Goal: Information Seeking & Learning: Learn about a topic

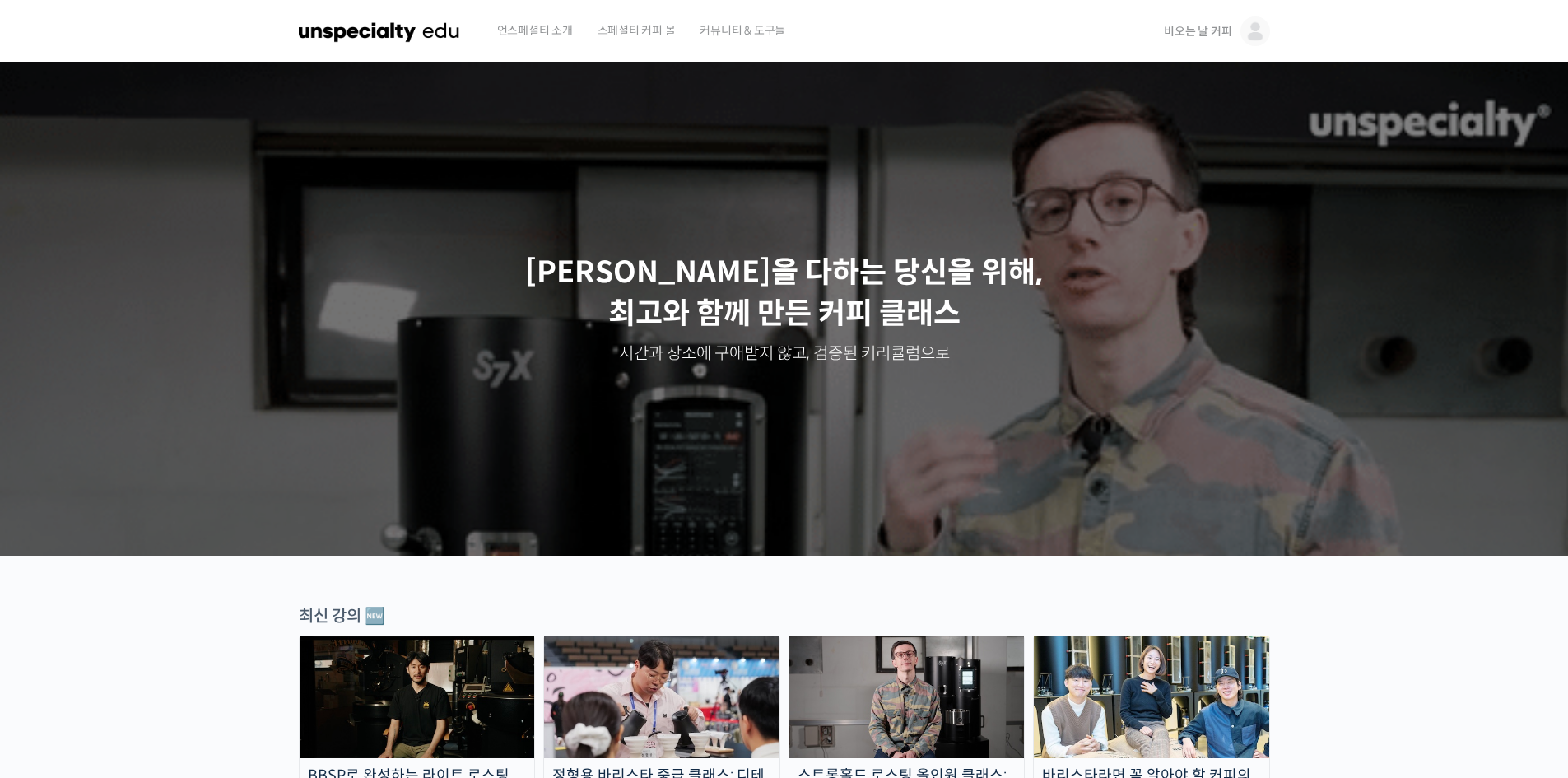
click at [1218, 29] on span "비오는 날 커피" at bounding box center [1198, 31] width 67 height 14
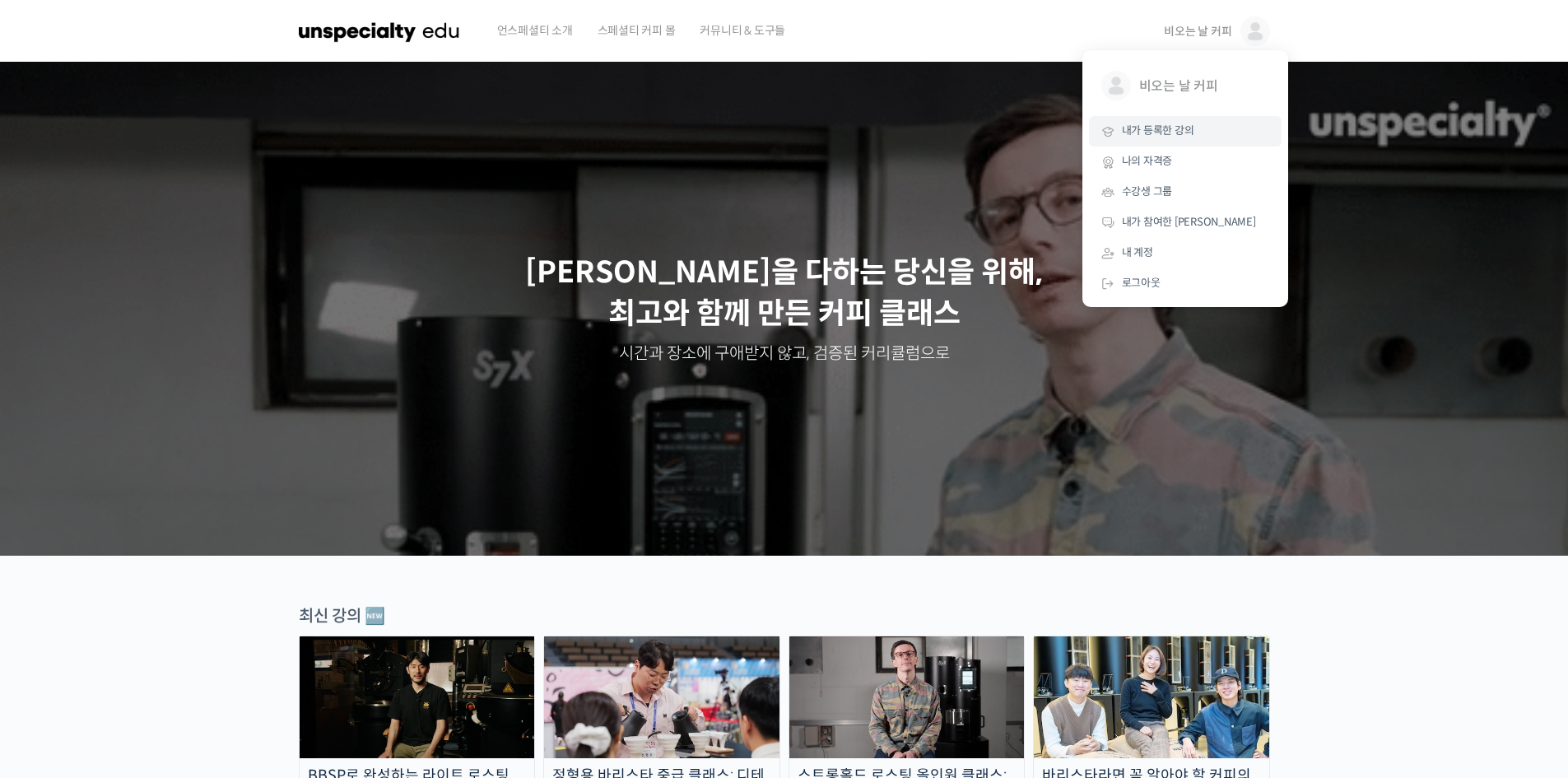
click at [1182, 126] on span "내가 등록한 강의" at bounding box center [1157, 130] width 72 height 14
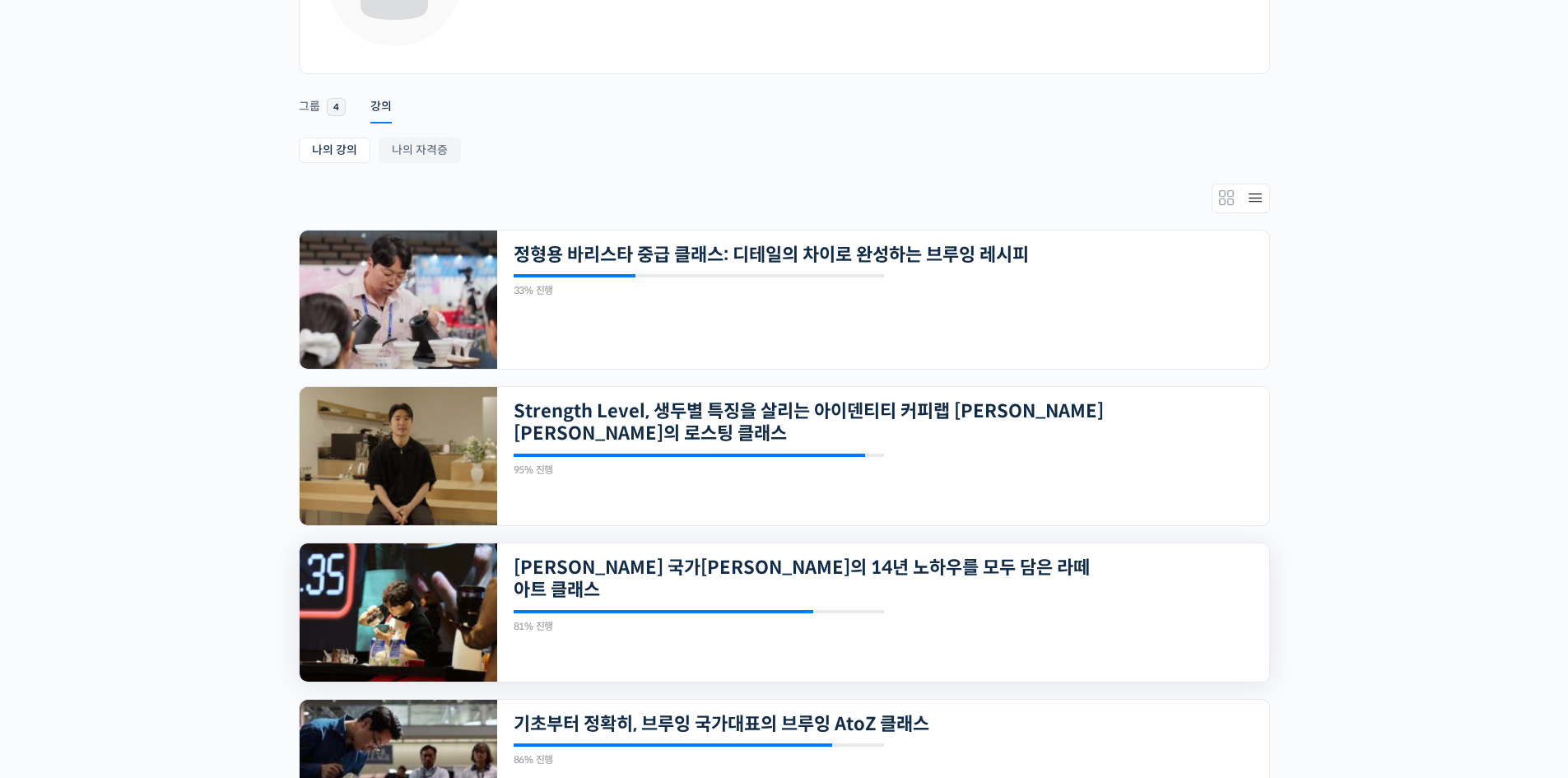
scroll to position [357, 0]
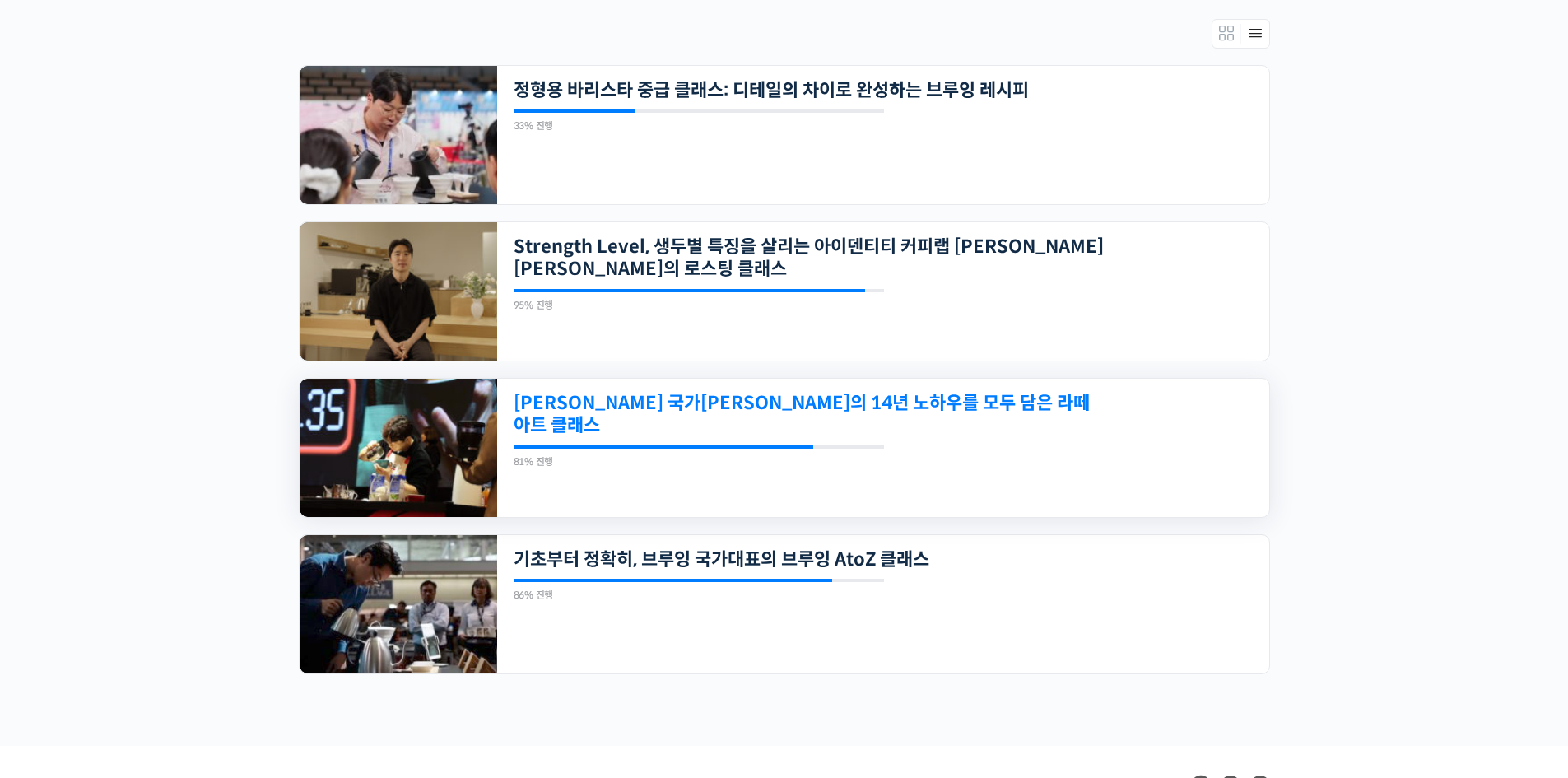
click at [726, 406] on link "[PERSON_NAME] 국가[PERSON_NAME]의 14년 노하우를 모두 담은 라떼아트 클래스" at bounding box center [809, 414] width 591 height 45
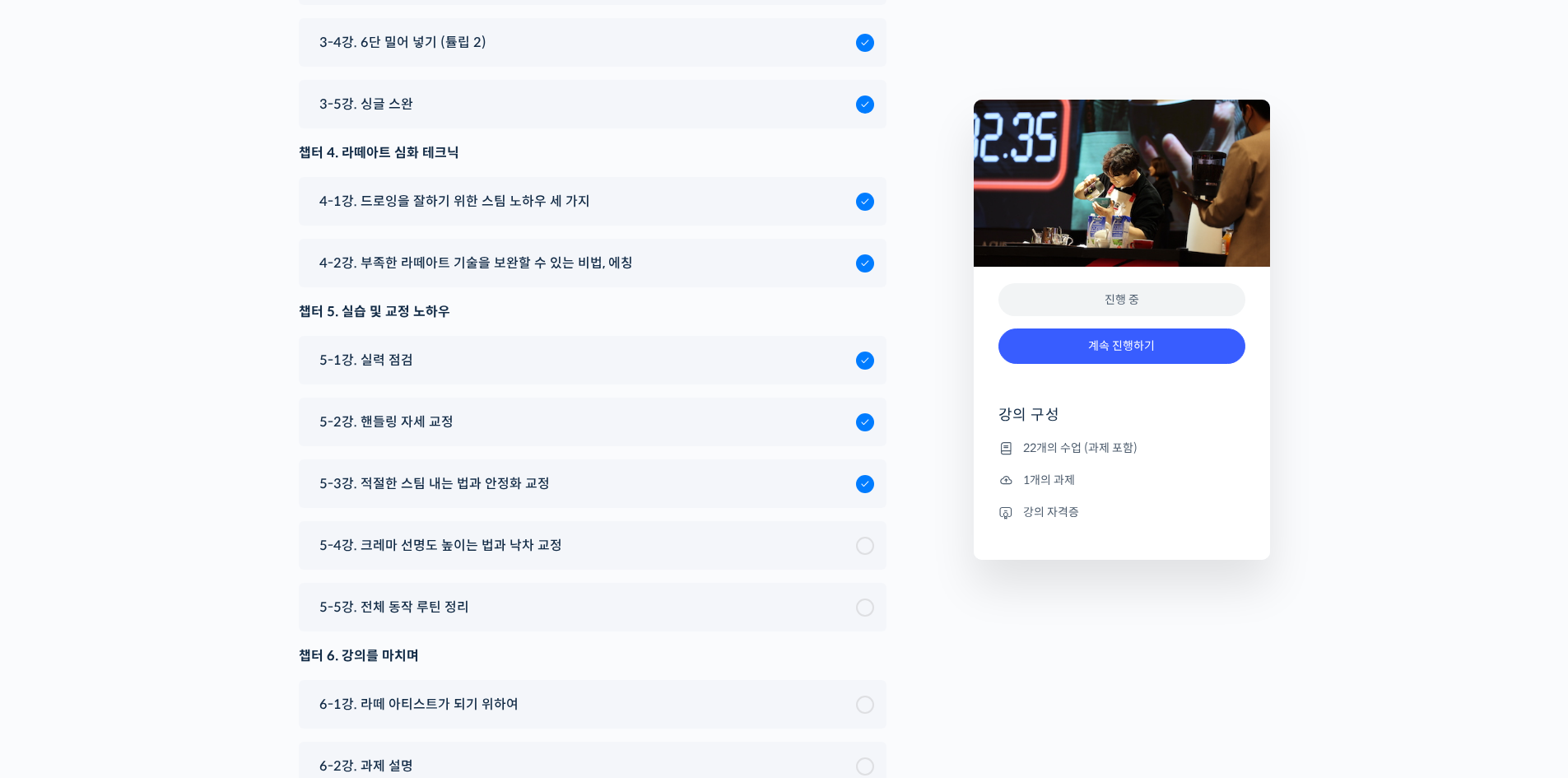
scroll to position [9315, 0]
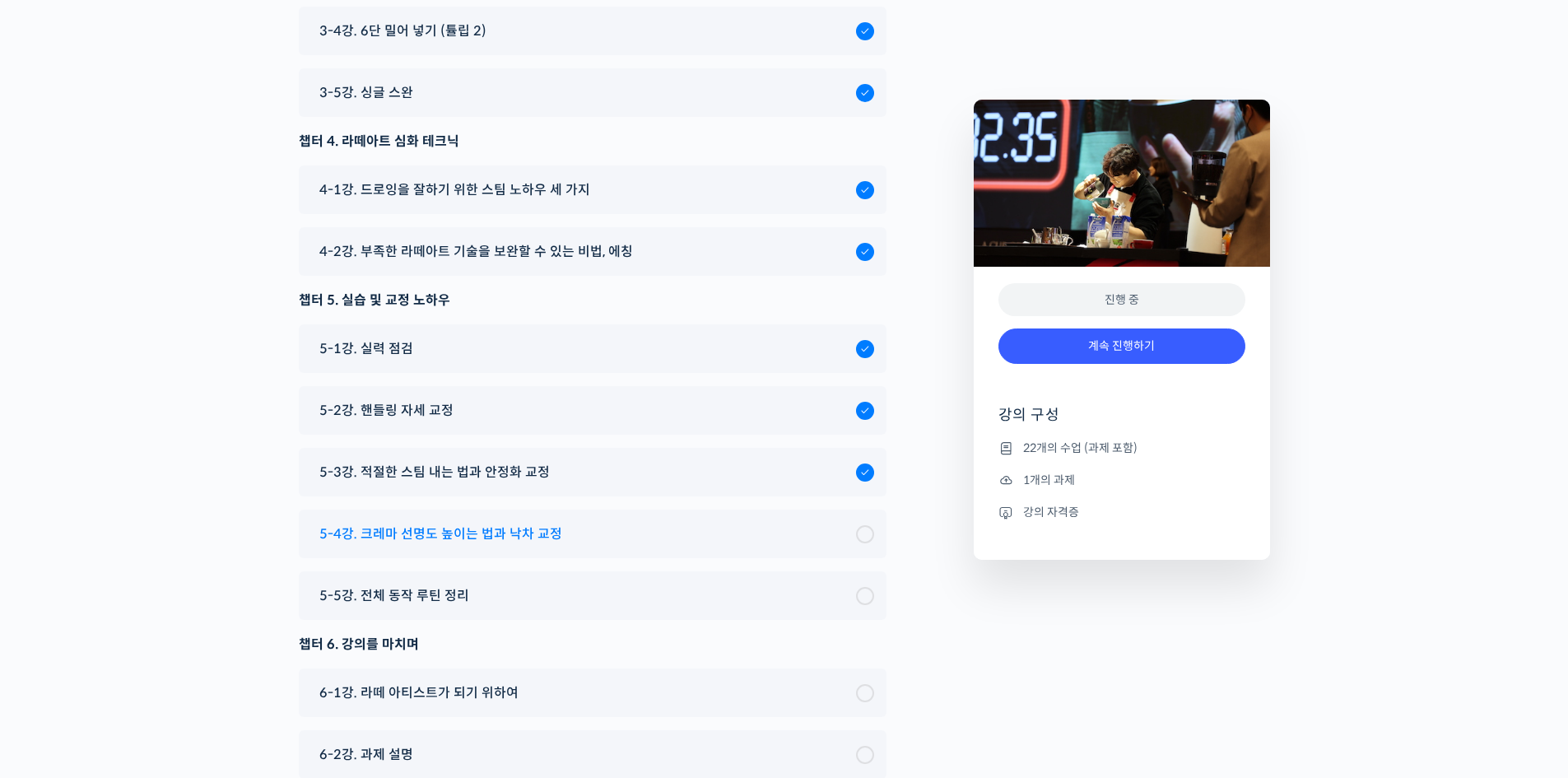
click at [486, 523] on span "5-4강. 크레마 선명도 높이는 법과 낙차 교정" at bounding box center [440, 534] width 243 height 22
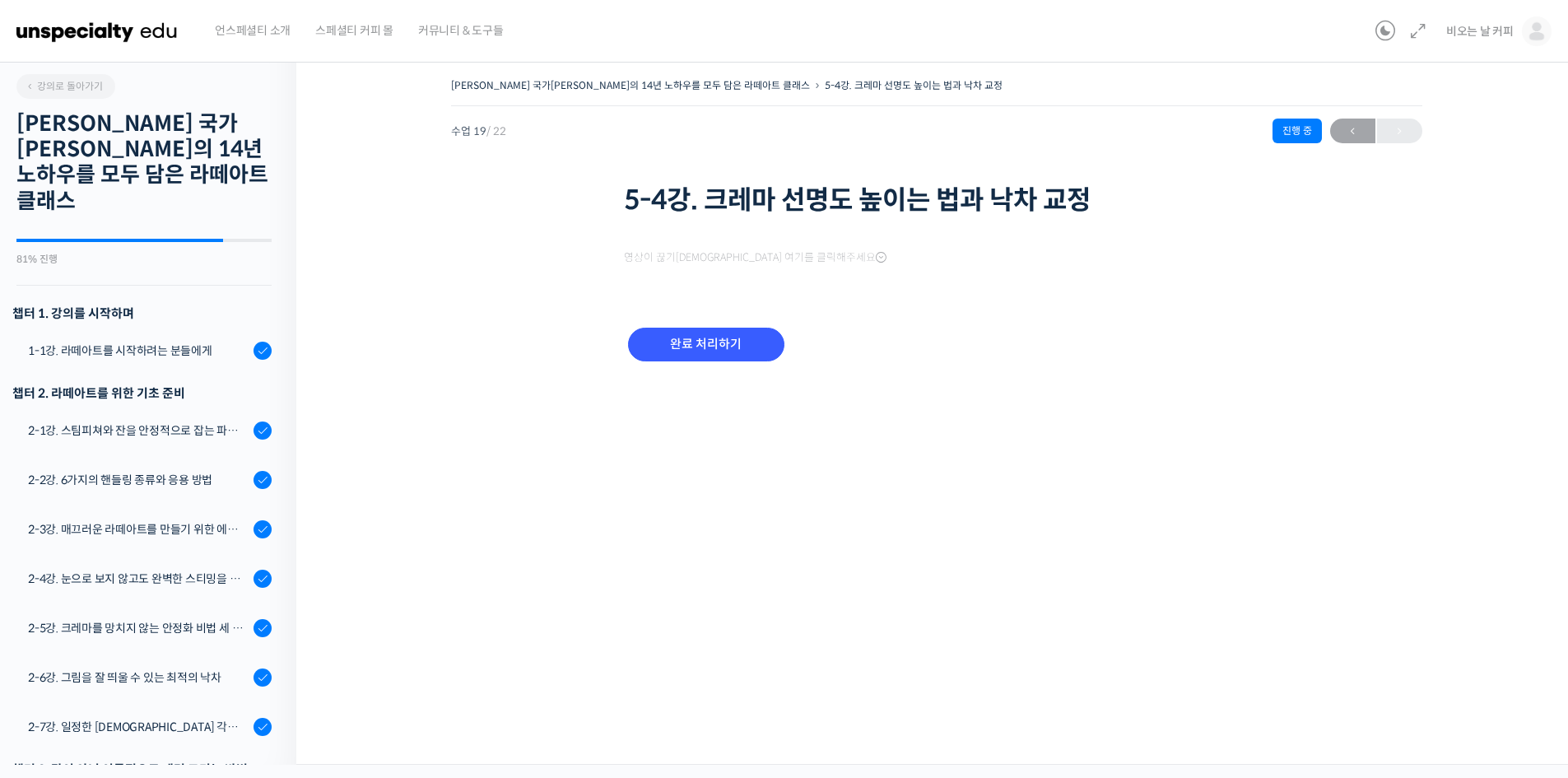
scroll to position [780, 0]
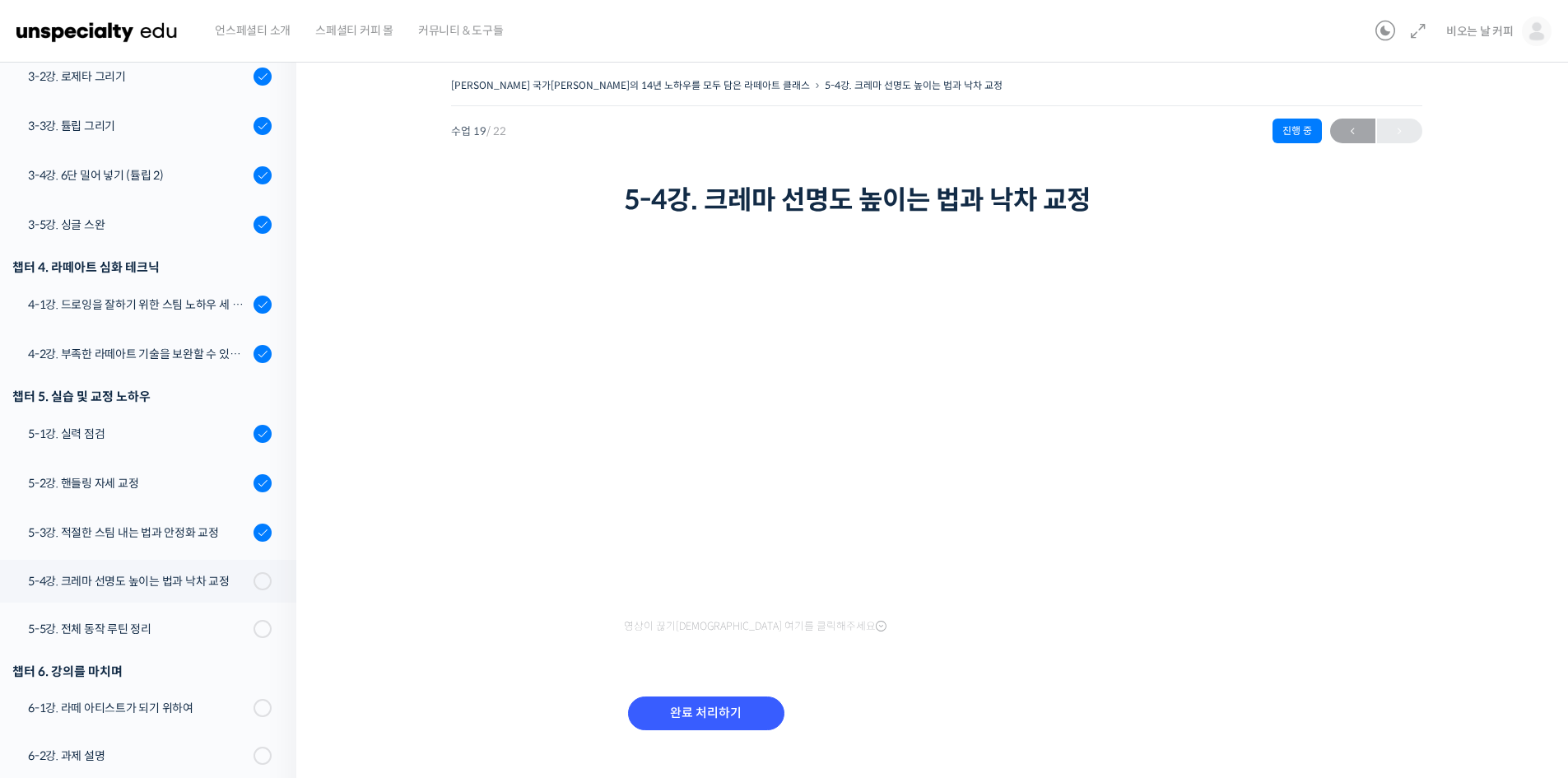
click at [112, 34] on img at bounding box center [96, 32] width 161 height 49
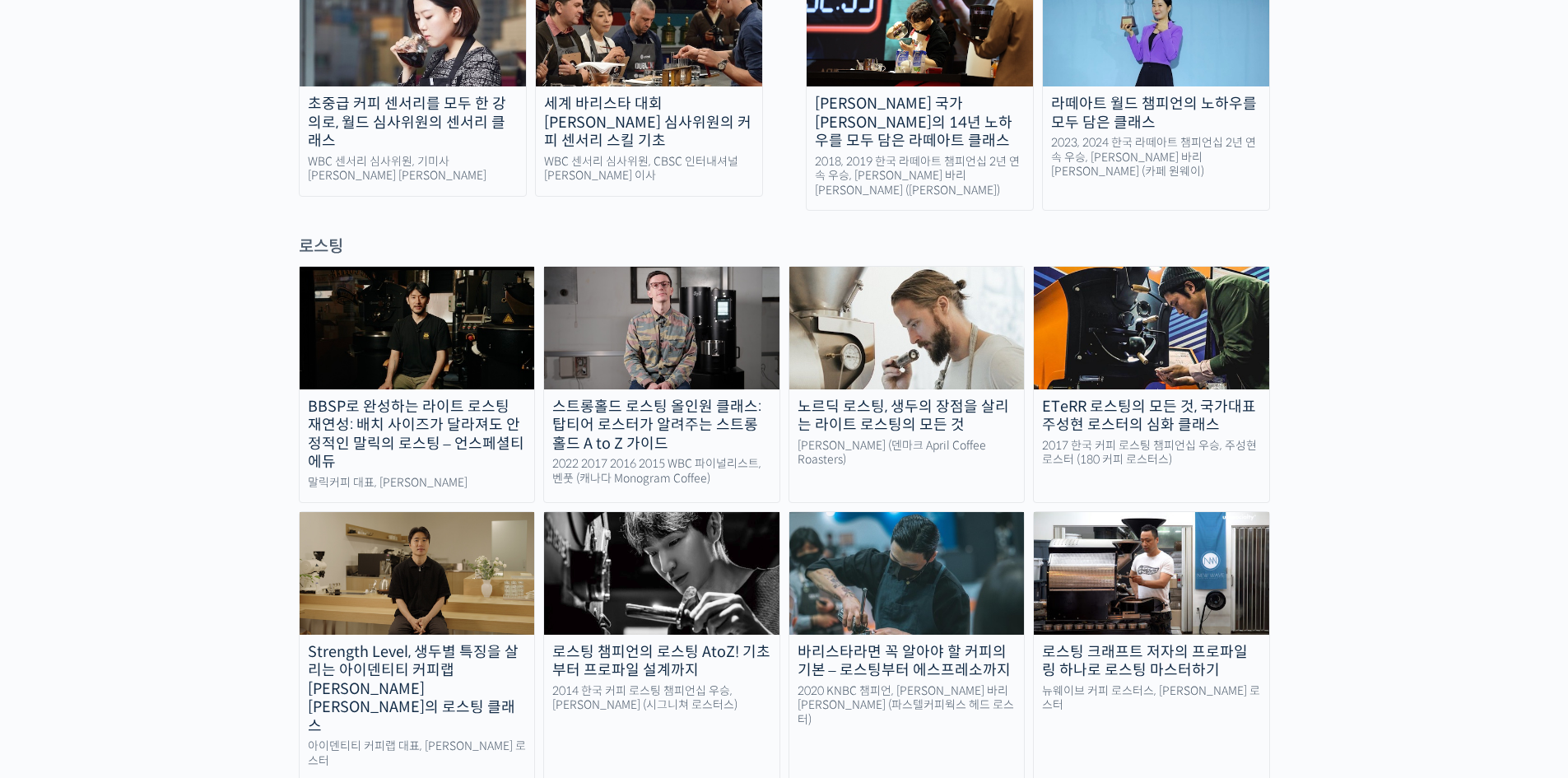
scroll to position [1140, 0]
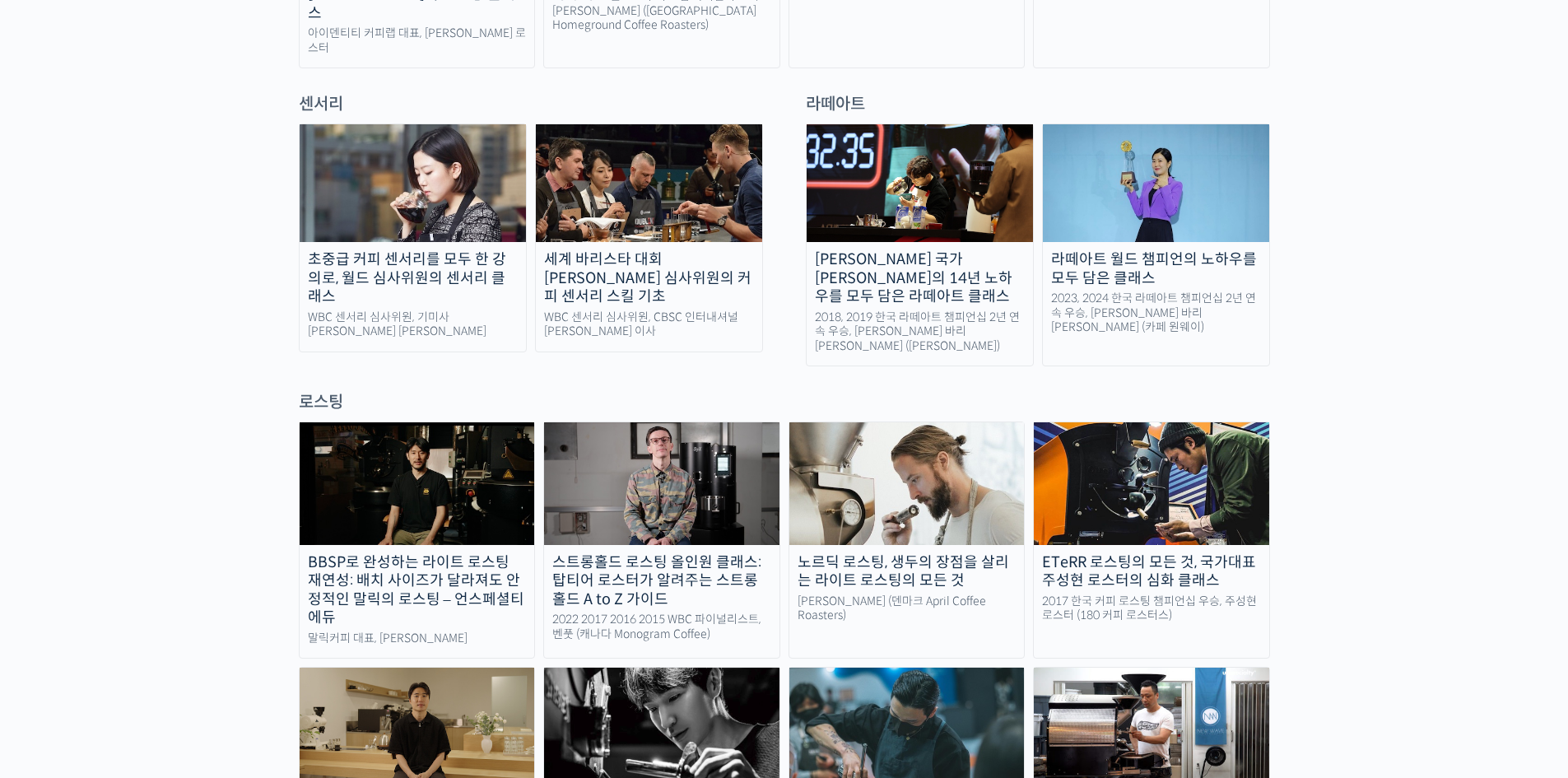
click at [1110, 291] on div "2023, 2024 한국 라떼아트 챔피언십 2년 연속 우승, 이지유 바리스타 (카페 원웨이)" at bounding box center [1157, 313] width 227 height 43
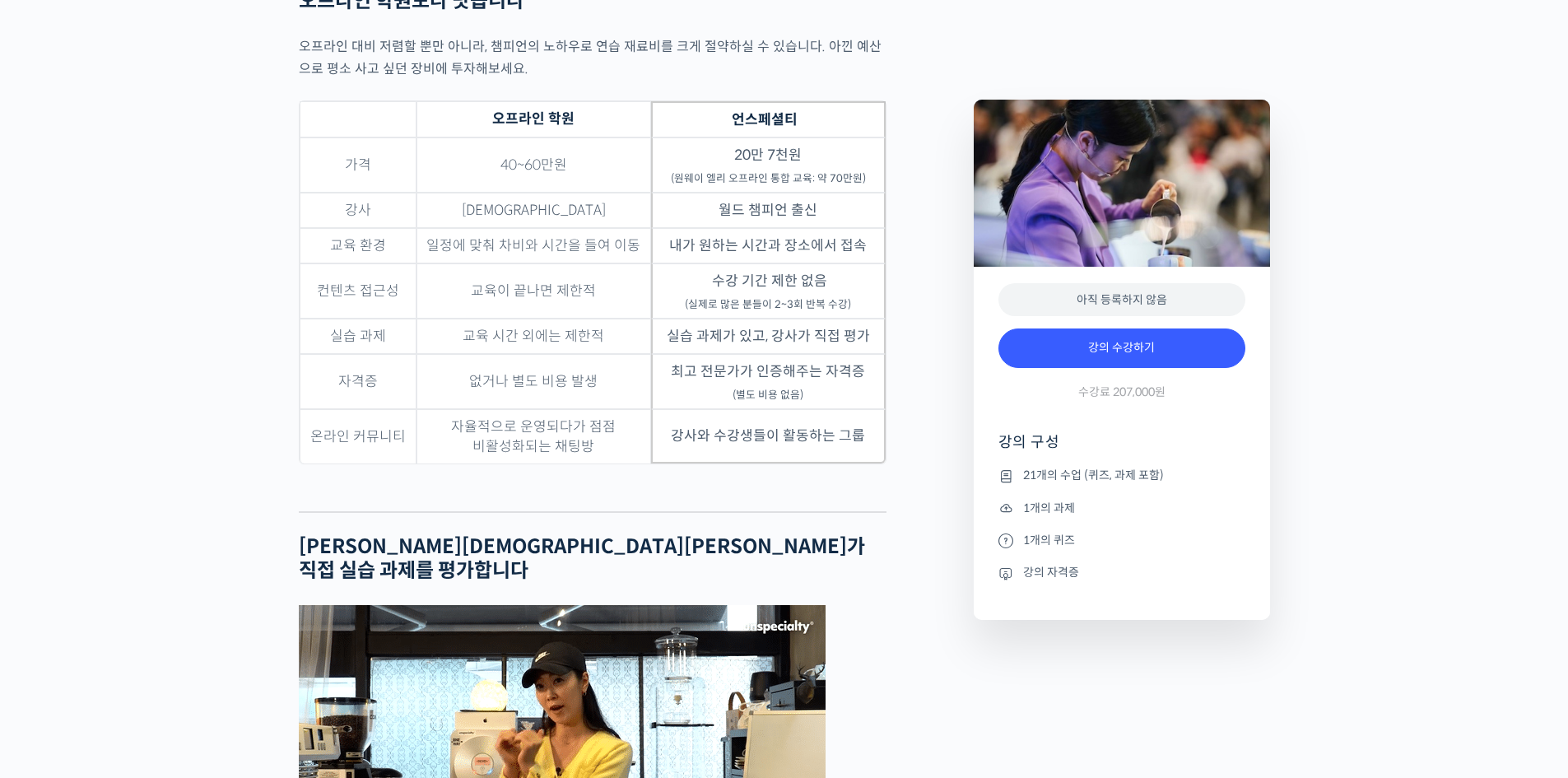
scroll to position [4845, 0]
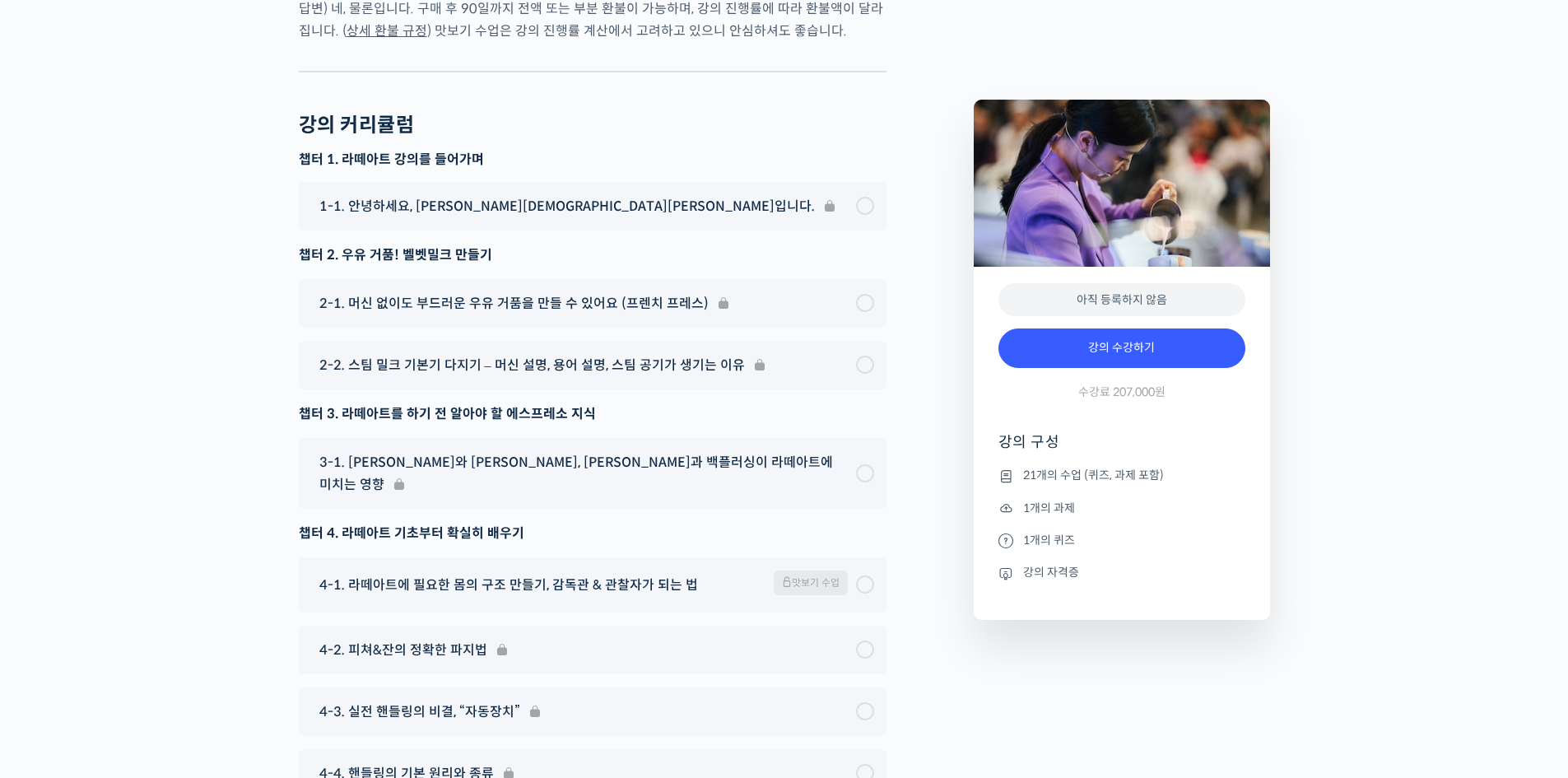
drag, startPoint x: 1571, startPoint y: 55, endPoint x: 1576, endPoint y: 661, distance: 606.0
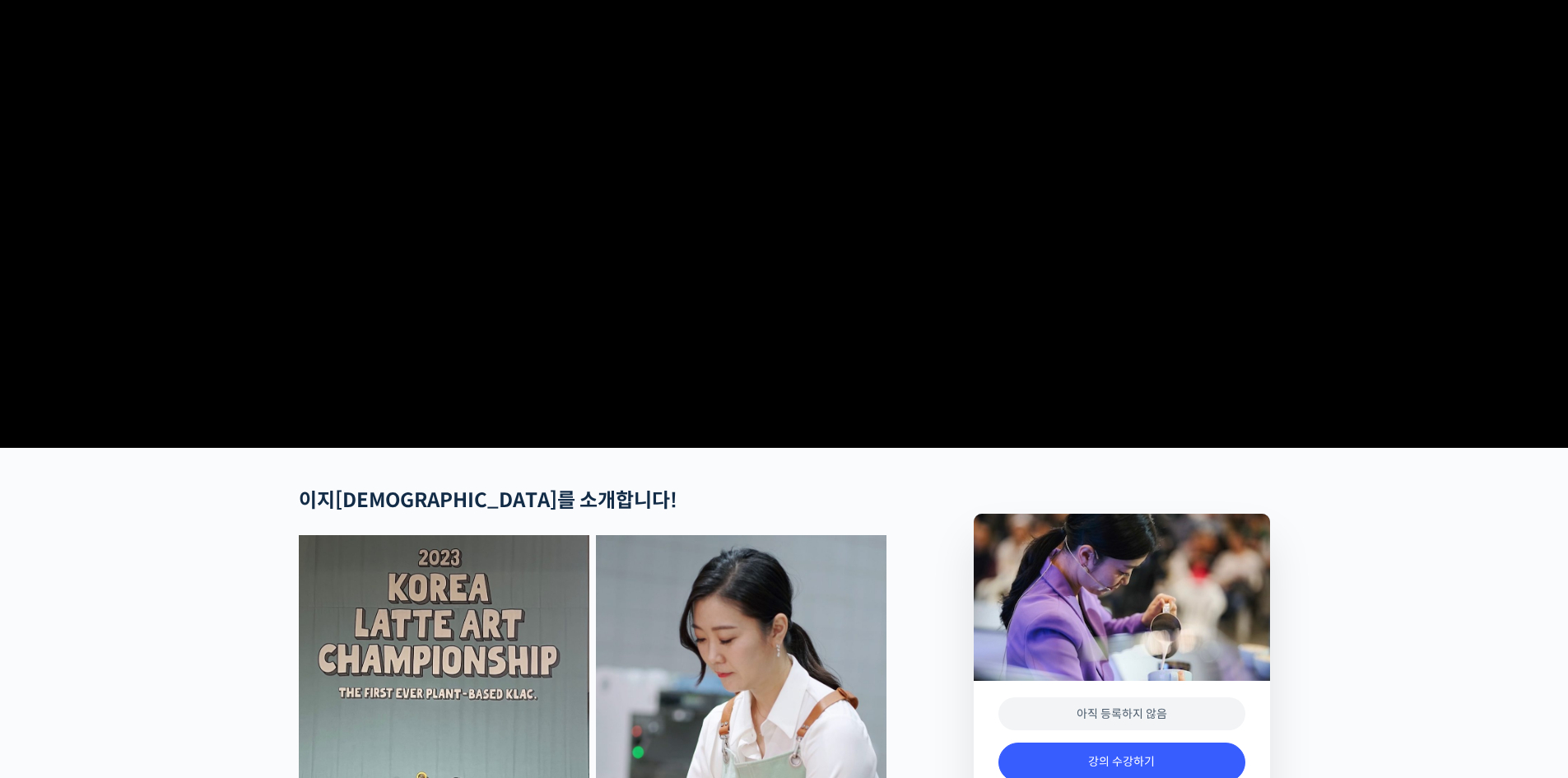
scroll to position [0, 0]
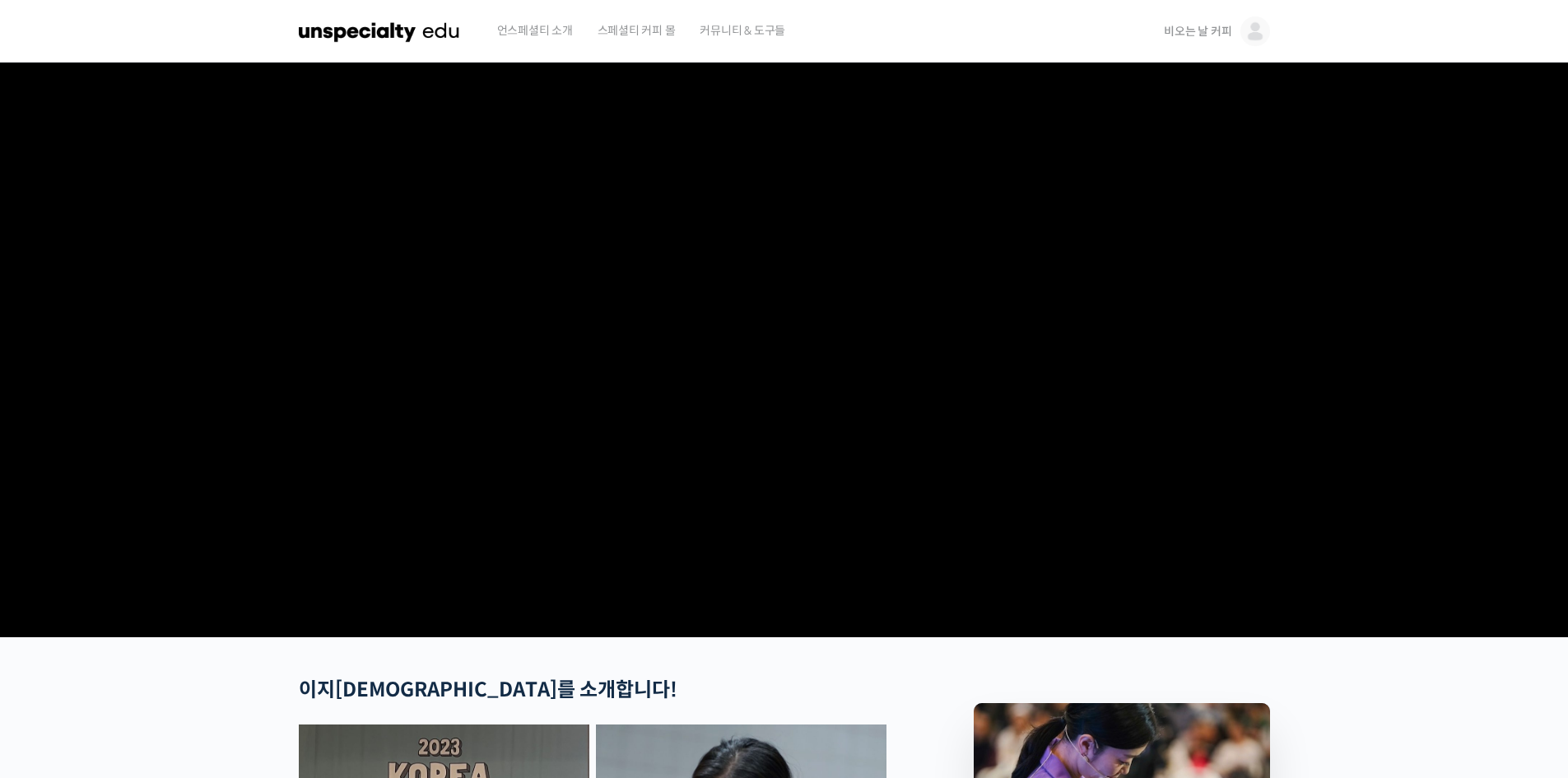
click at [1214, 32] on span "비오는 날 커피" at bounding box center [1198, 31] width 67 height 14
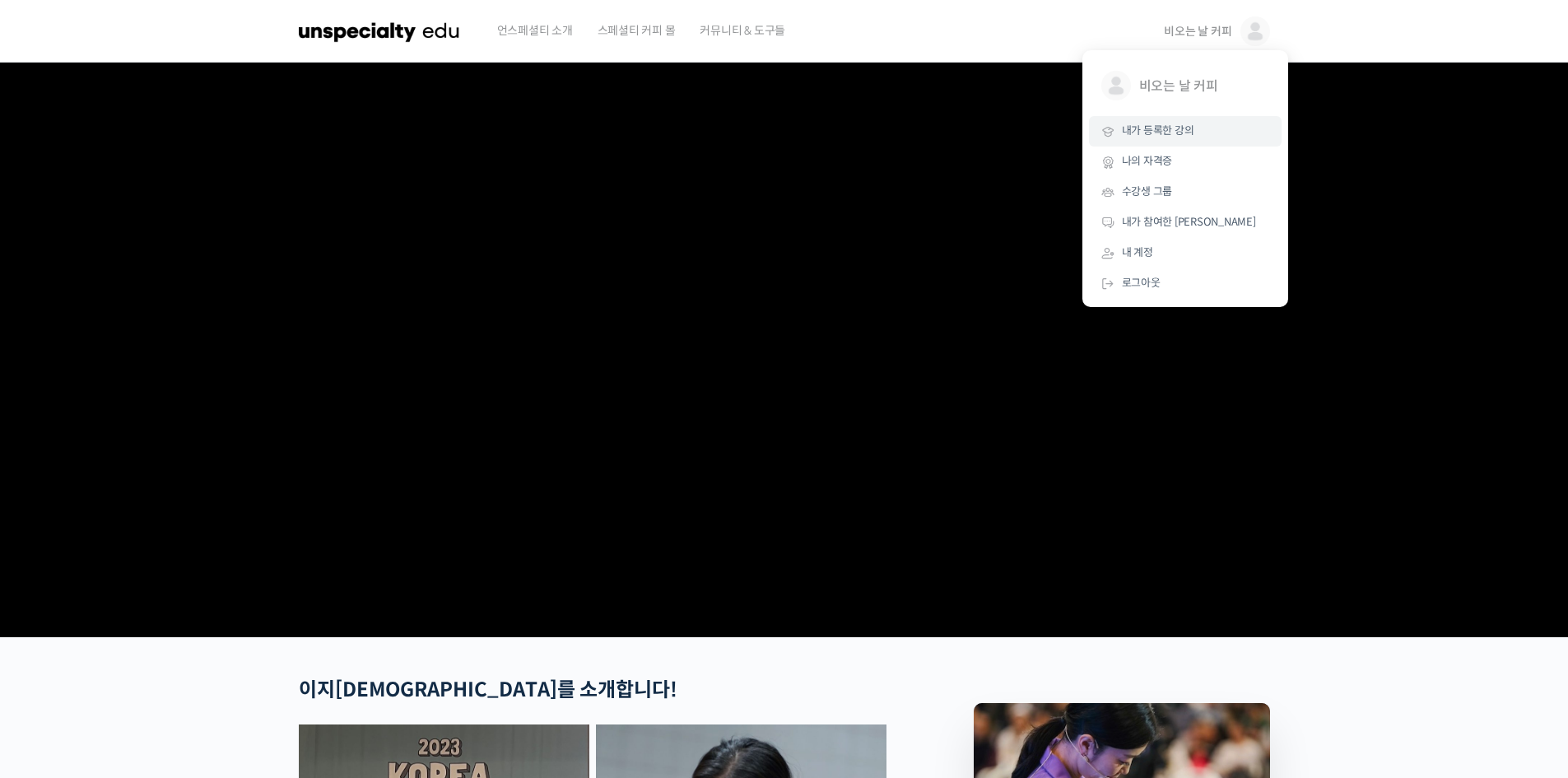
click at [1167, 124] on span "내가 등록한 강의" at bounding box center [1157, 130] width 72 height 14
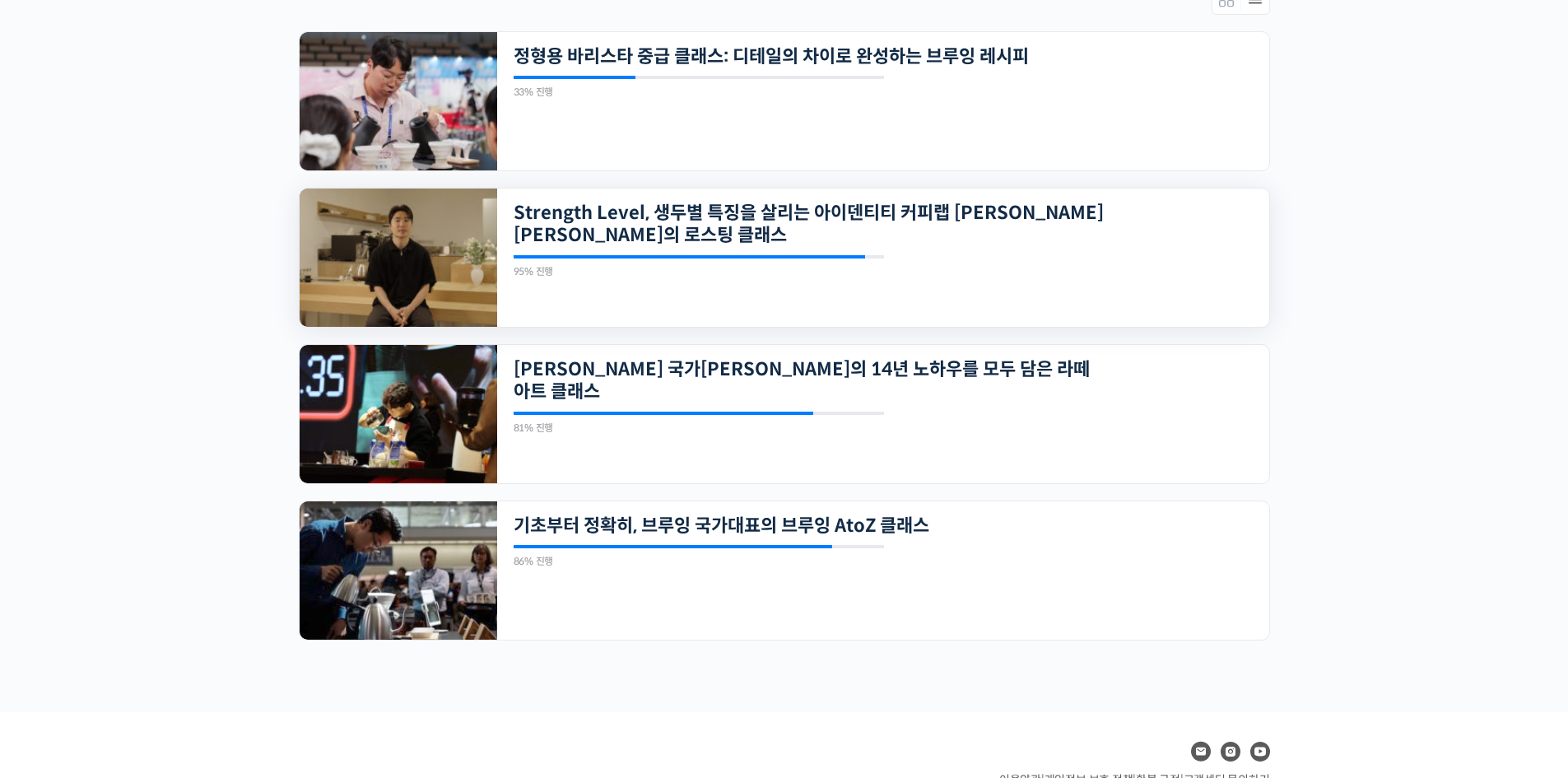
scroll to position [392, 0]
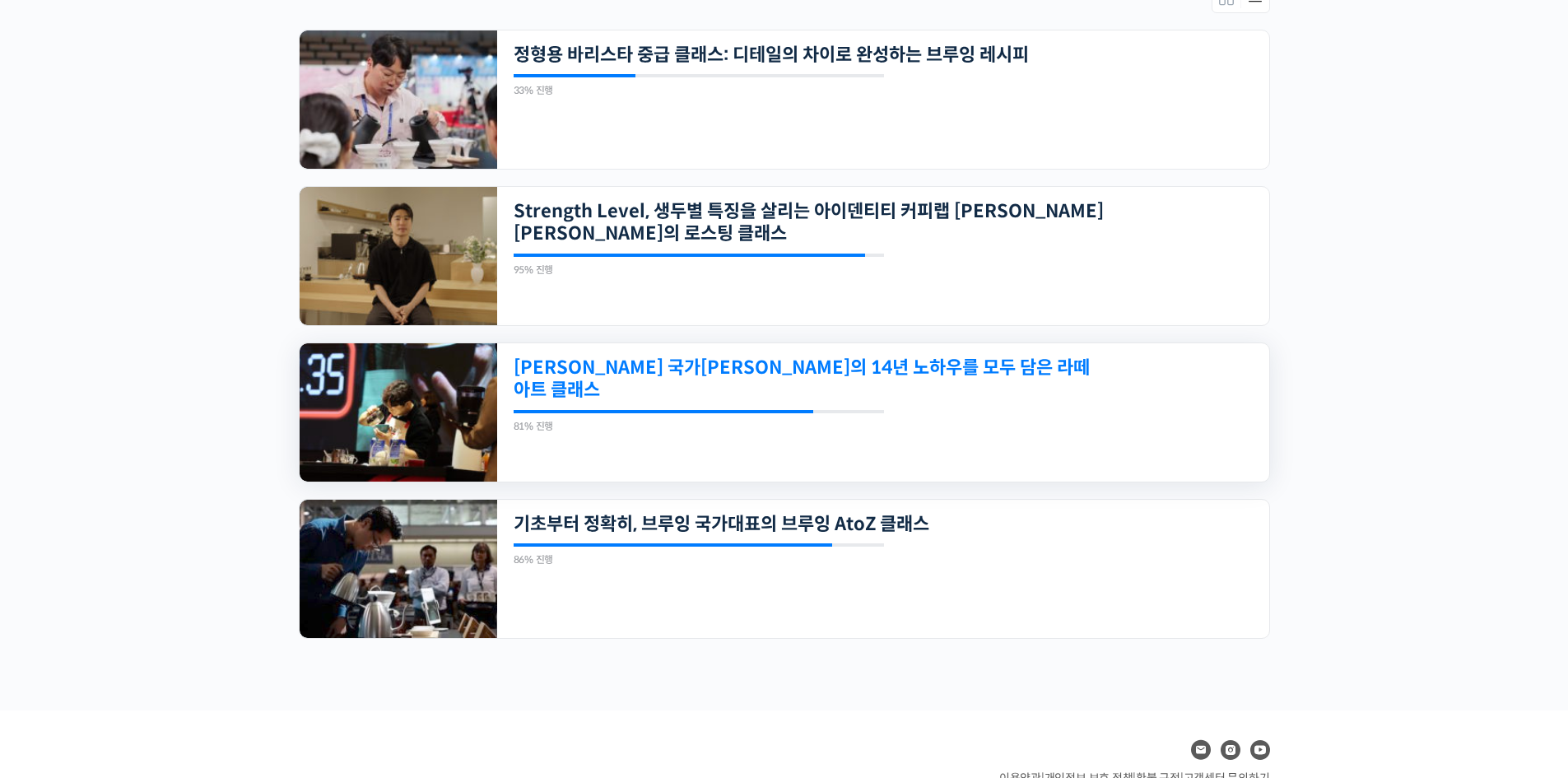
click at [721, 373] on link "[PERSON_NAME] 국가[PERSON_NAME]의 14년 노하우를 모두 담은 라떼아트 클래스" at bounding box center [809, 379] width 591 height 45
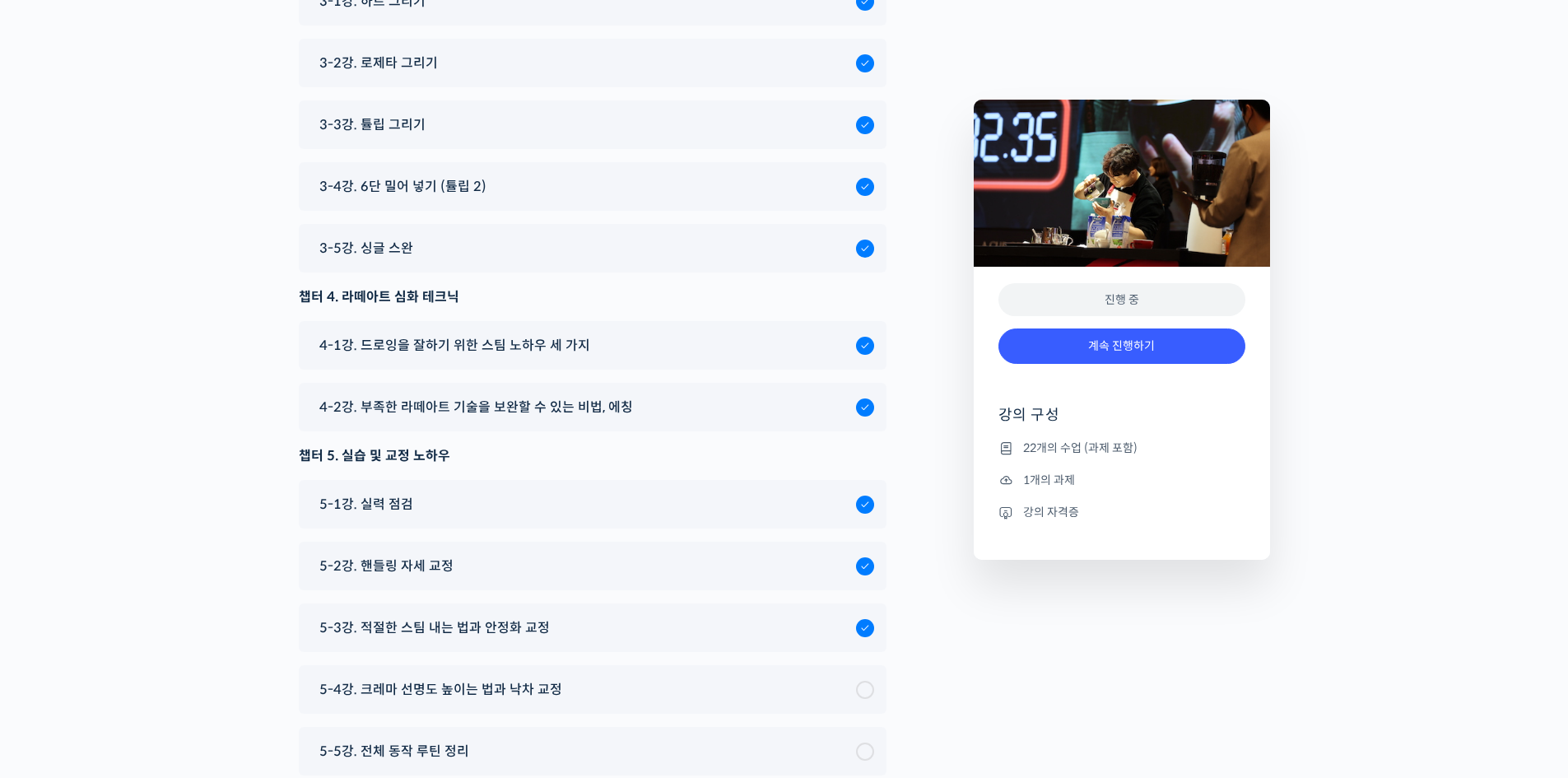
scroll to position [9148, 0]
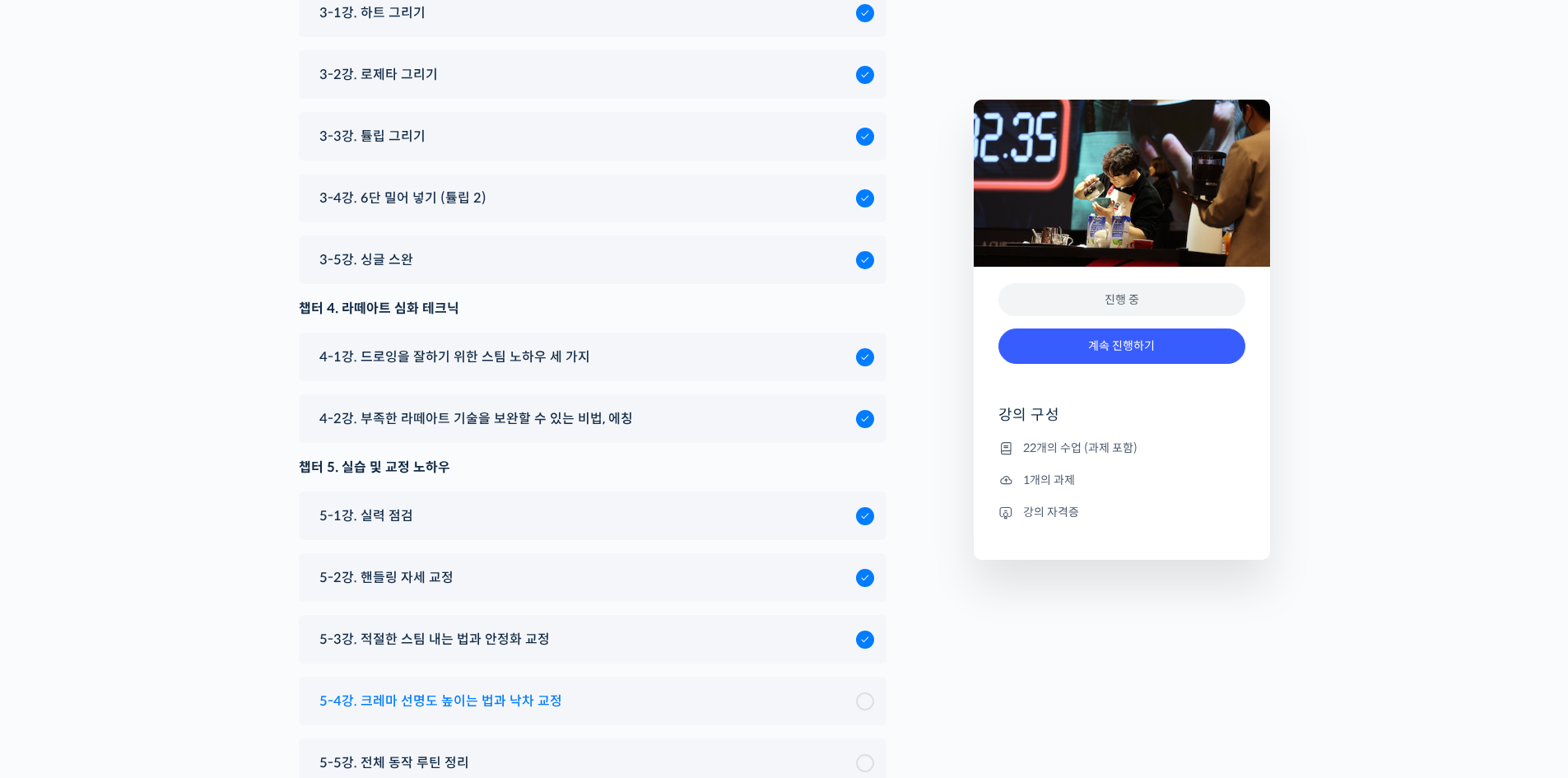
click at [543, 690] on span "5-4강. 크레마 선명도 높이는 법과 낙차 교정" at bounding box center [440, 701] width 243 height 22
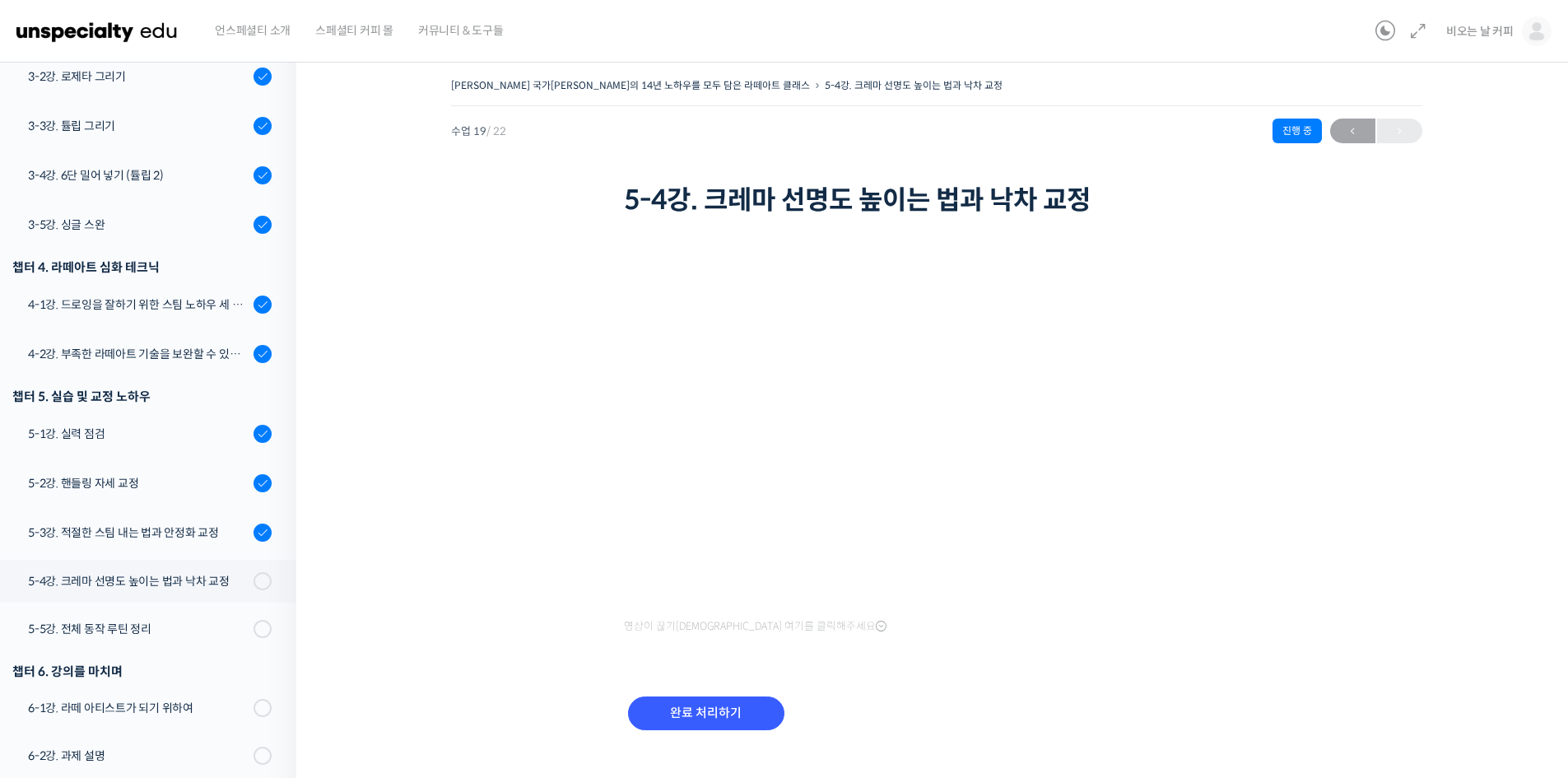
scroll to position [669, 0]
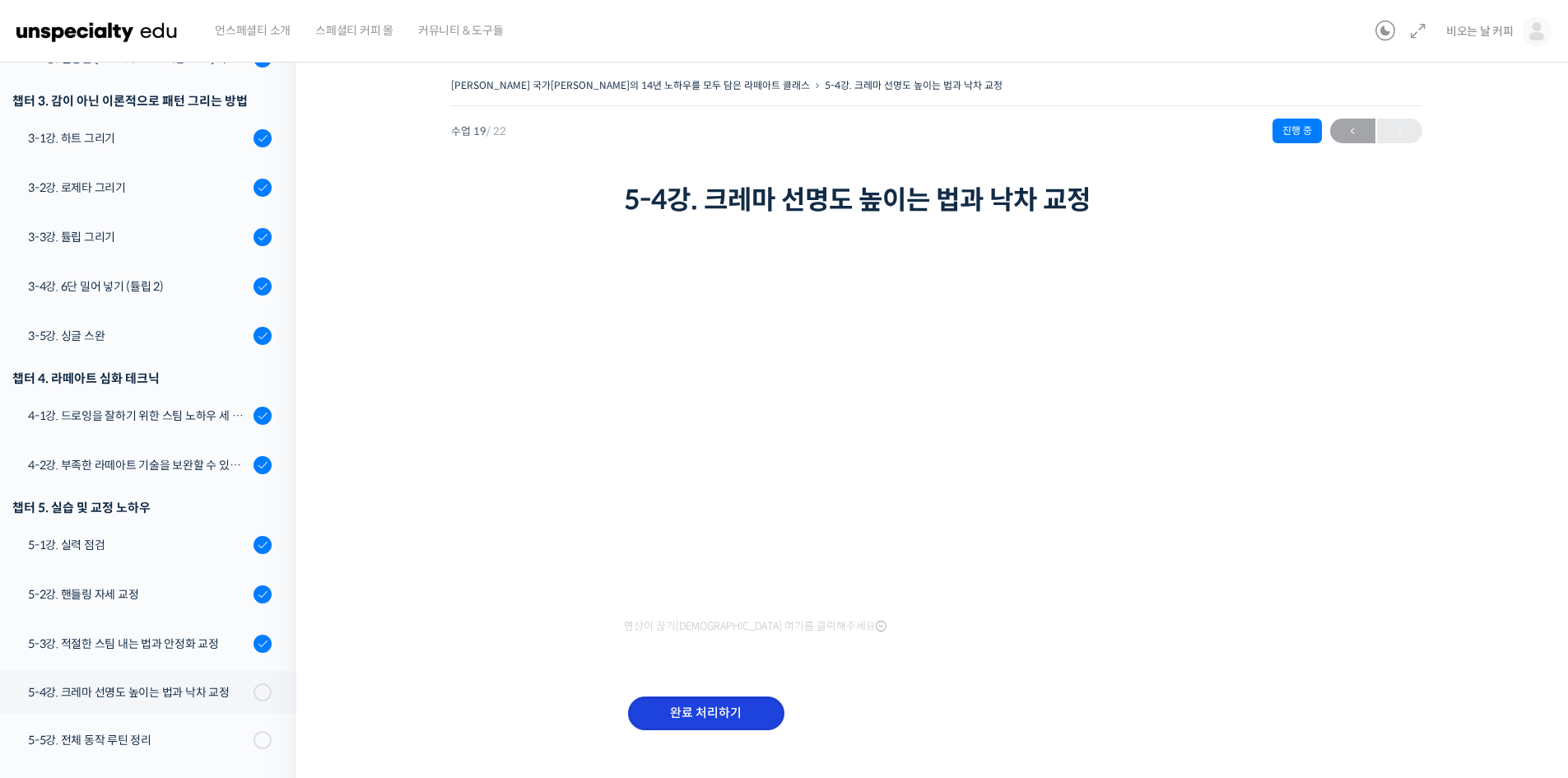
click at [710, 713] on input "완료 처리하기" at bounding box center [707, 714] width 157 height 34
